Goal: Task Accomplishment & Management: Manage account settings

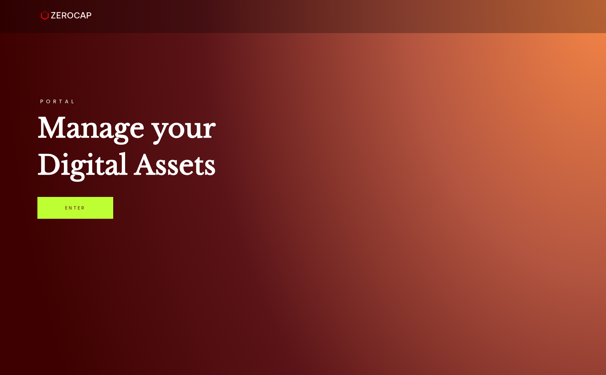
click at [58, 211] on link "Enter" at bounding box center [75, 208] width 76 height 22
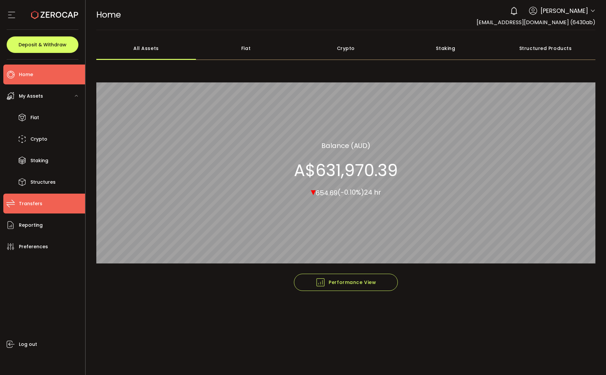
click at [36, 201] on span "Transfers" at bounding box center [30, 204] width 23 height 10
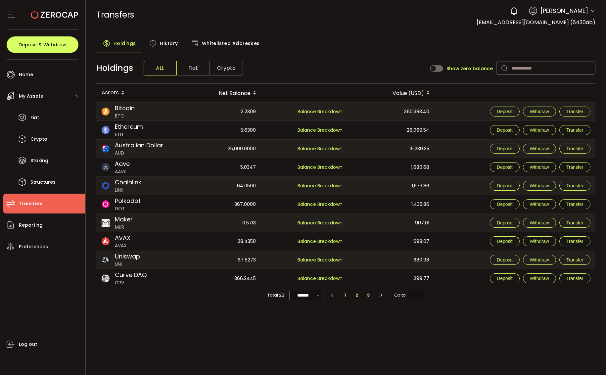
click at [355, 294] on li "2" at bounding box center [357, 294] width 12 height 9
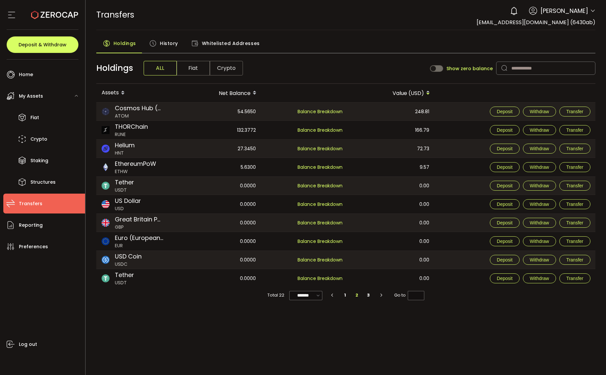
click at [331, 295] on icon "button" at bounding box center [332, 295] width 6 height 4
type input "*"
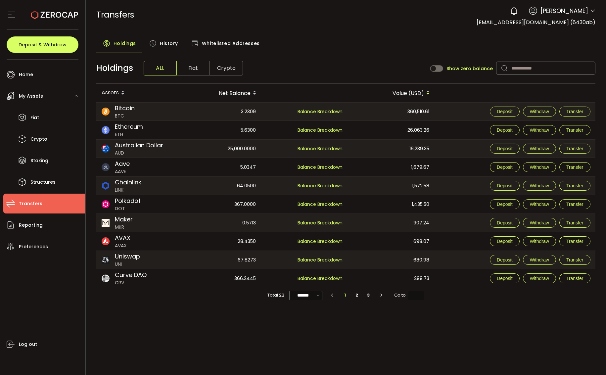
click at [194, 68] on span "Fiat" at bounding box center [193, 68] width 33 height 15
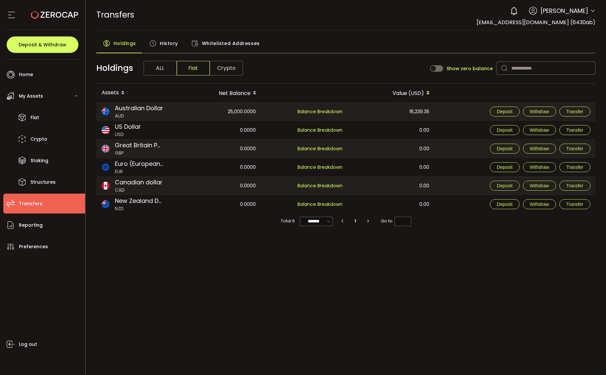
click at [162, 69] on span "ALL" at bounding box center [160, 68] width 33 height 15
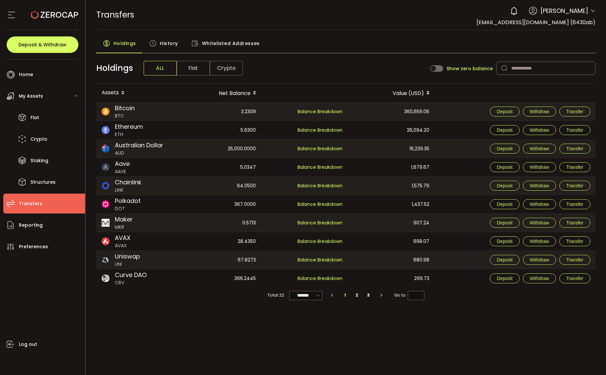
click at [30, 94] on span "My Assets" at bounding box center [31, 96] width 24 height 10
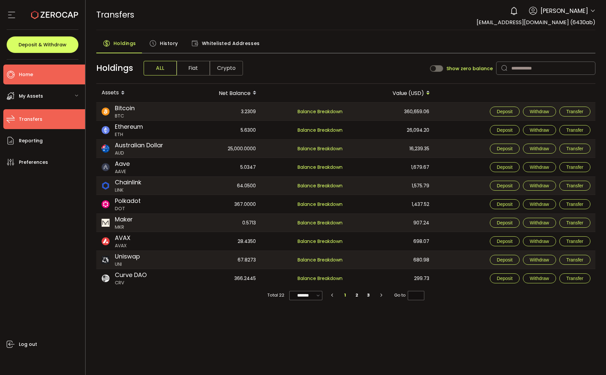
click at [27, 73] on span "Home" at bounding box center [26, 75] width 14 height 10
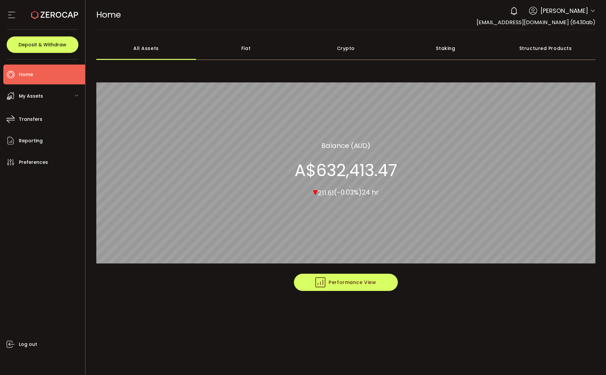
click at [344, 283] on span "Performance View" at bounding box center [345, 282] width 61 height 10
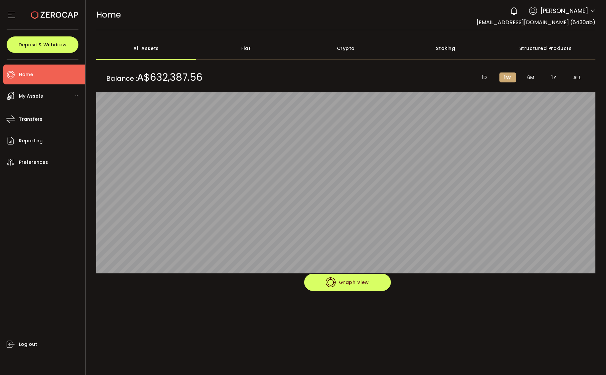
click at [344, 283] on span "Graph View" at bounding box center [347, 282] width 43 height 10
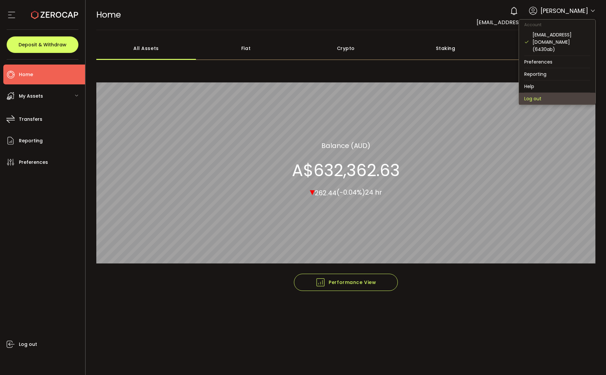
click at [533, 93] on li "Log out" at bounding box center [557, 99] width 76 height 12
